Goal: Transaction & Acquisition: Purchase product/service

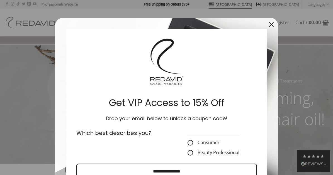
click at [76, 24] on form "Get VIP Access to 15% Off Drop your email below to unlock a coupon code! Which …" at bounding box center [166, 135] width 223 height 234
click at [275, 25] on div "Close" at bounding box center [271, 24] width 9 height 9
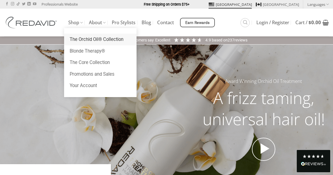
click at [101, 41] on link "The Orchid Oil® Collection" at bounding box center [100, 40] width 72 height 12
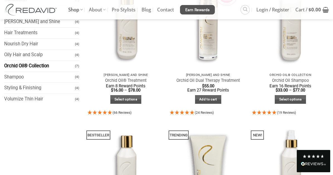
scroll to position [121, 0]
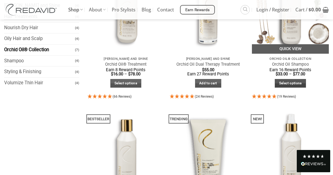
click at [291, 83] on link "Select options" at bounding box center [290, 83] width 31 height 9
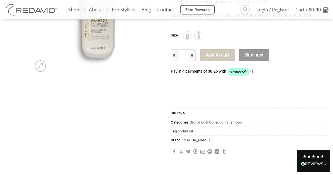
scroll to position [155, 0]
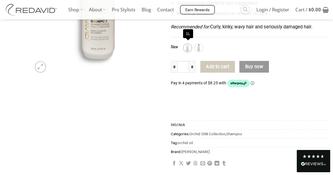
click at [189, 45] on img at bounding box center [187, 47] width 7 height 7
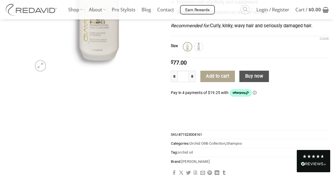
scroll to position [157, 0]
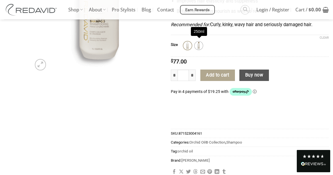
click at [199, 45] on img at bounding box center [198, 45] width 7 height 7
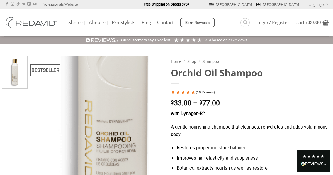
scroll to position [0, 0]
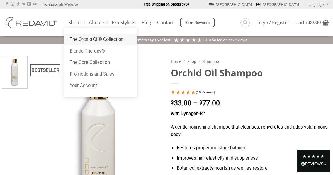
click at [78, 40] on link "The Orchid Oil® Collection" at bounding box center [100, 40] width 72 height 12
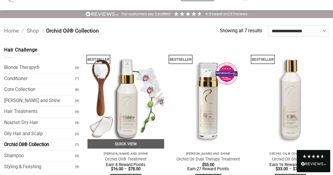
scroll to position [38, 0]
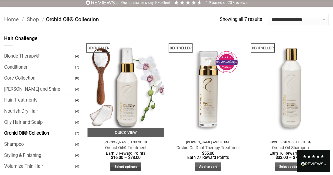
click at [123, 169] on link "Select options" at bounding box center [125, 167] width 31 height 9
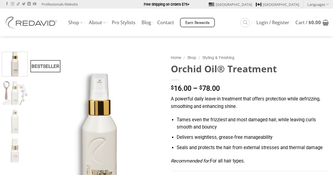
scroll to position [61, 0]
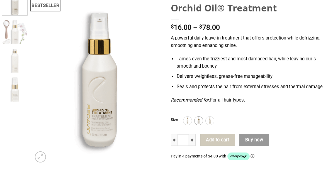
click at [198, 124] on img at bounding box center [198, 120] width 7 height 7
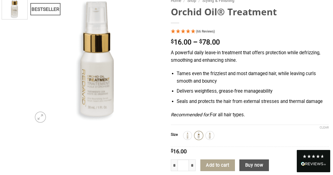
scroll to position [0, 0]
click at [188, 136] on img at bounding box center [187, 135] width 7 height 7
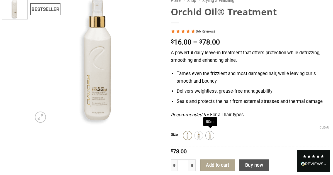
click at [210, 134] on img at bounding box center [209, 135] width 7 height 7
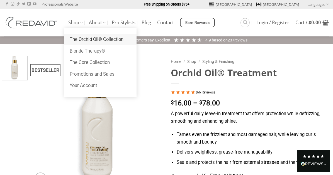
click at [78, 37] on link "The Orchid Oil® Collection" at bounding box center [100, 40] width 72 height 12
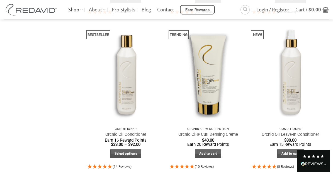
scroll to position [209, 0]
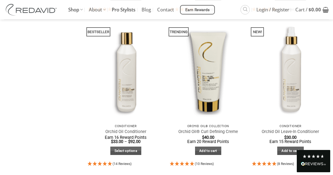
click at [128, 11] on link "Pro Stylists" at bounding box center [124, 10] width 24 height 20
